Goal: Contribute content

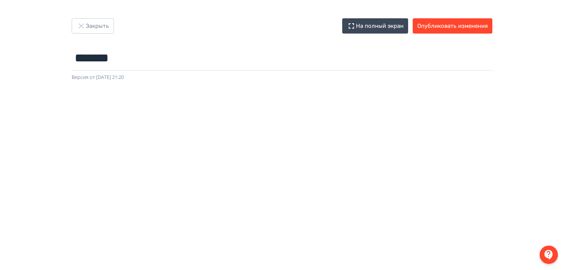
click at [184, 35] on div "Закрыть На полный экран Опубликовать изменения ****** Название задания... Верси…" at bounding box center [282, 49] width 458 height 63
click at [449, 27] on button "Опубликовать изменения" at bounding box center [453, 25] width 80 height 15
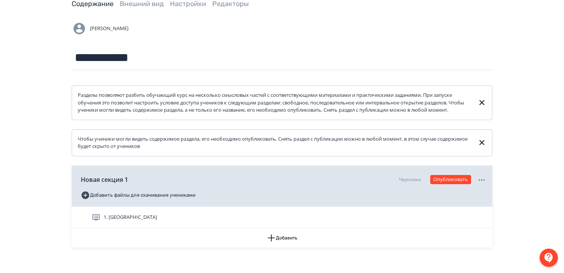
scroll to position [12, 0]
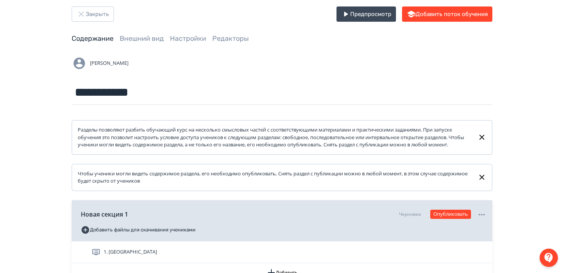
drag, startPoint x: 87, startPoint y: 62, endPoint x: 145, endPoint y: 58, distance: 58.5
click at [145, 58] on div "[PERSON_NAME]" at bounding box center [282, 63] width 421 height 15
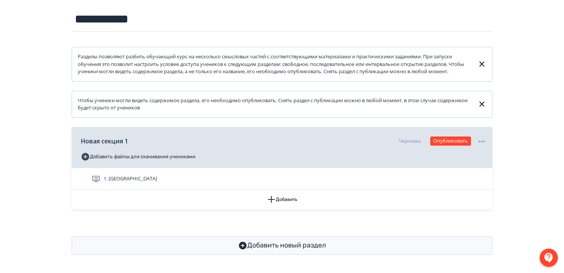
scroll to position [92, 0]
click at [278, 204] on button "Добавить" at bounding box center [282, 199] width 421 height 19
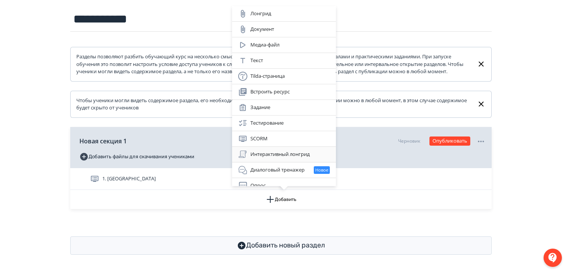
click at [259, 151] on div "Интерактивный лонгрид" at bounding box center [284, 154] width 92 height 9
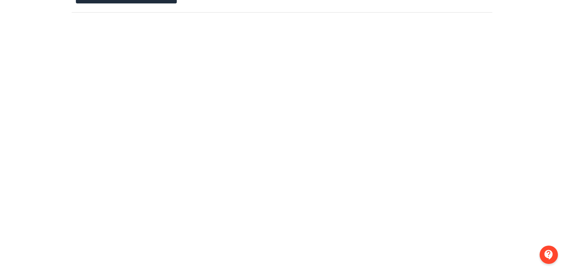
scroll to position [0, 2]
